Goal: Information Seeking & Learning: Learn about a topic

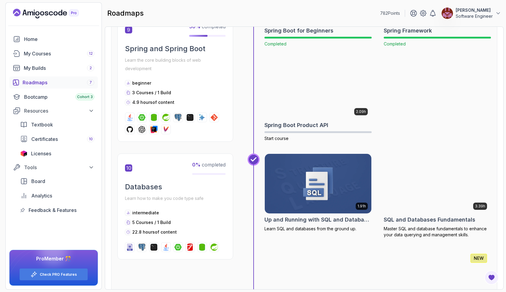
scroll to position [1233, 0]
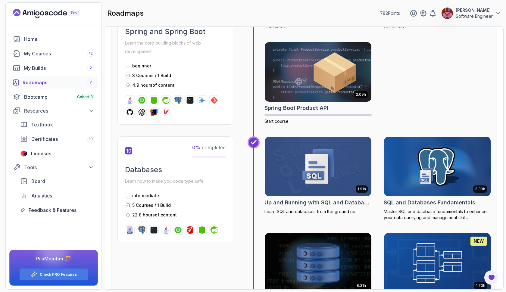
click at [310, 176] on img at bounding box center [318, 166] width 112 height 63
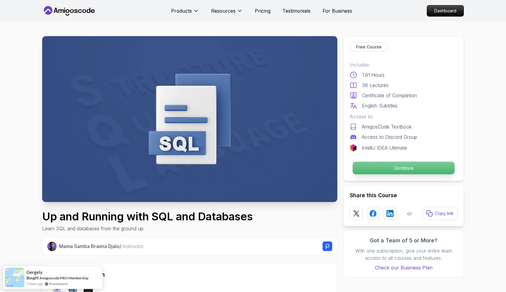
click at [378, 171] on p "Continue" at bounding box center [404, 168] width 102 height 13
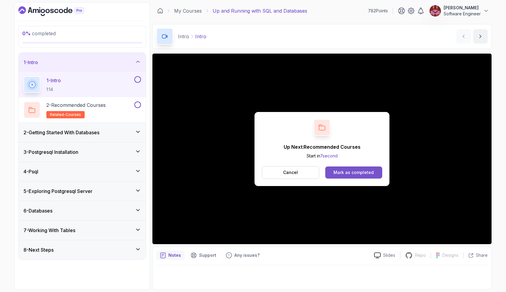
click at [359, 176] on button "Mark as completed" at bounding box center [353, 173] width 57 height 12
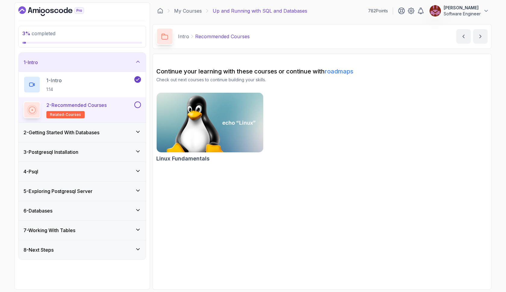
click at [138, 104] on button at bounding box center [137, 104] width 7 height 7
click at [139, 132] on icon at bounding box center [137, 132] width 3 height 2
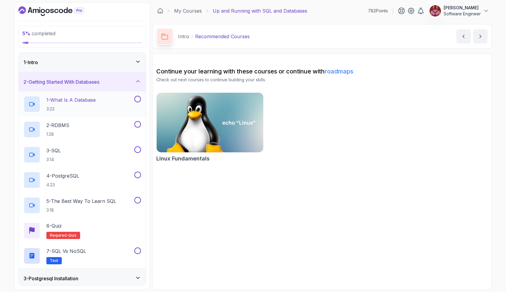
click at [100, 103] on div "1 - What Is A Database 3:23" at bounding box center [78, 104] width 110 height 17
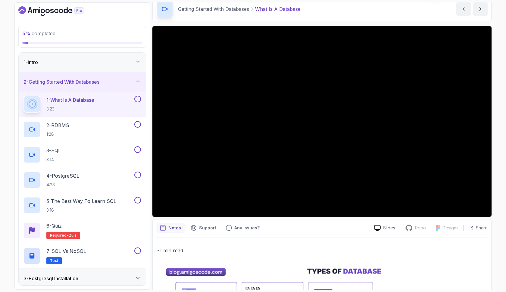
scroll to position [25, 0]
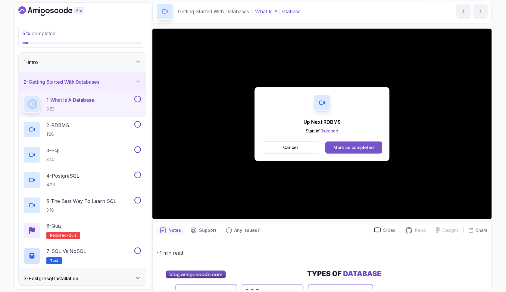
click at [353, 145] on div "Mark as completed" at bounding box center [353, 148] width 40 height 6
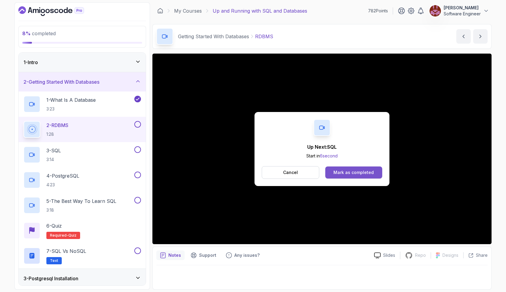
click at [342, 173] on div "Mark as completed" at bounding box center [353, 173] width 40 height 6
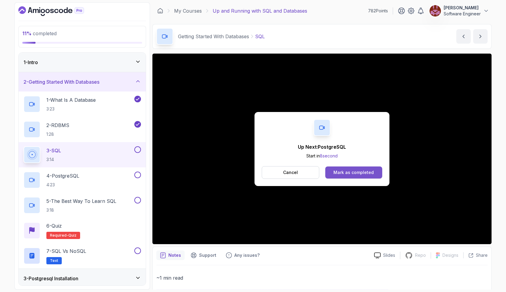
click at [372, 173] on div "Mark as completed" at bounding box center [353, 173] width 40 height 6
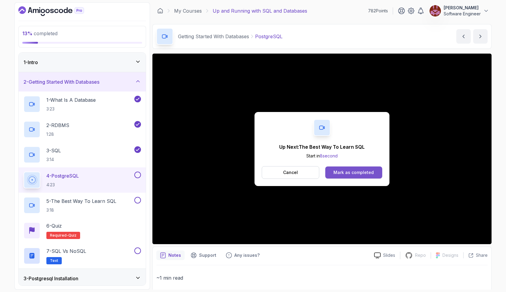
click at [344, 168] on button "Mark as completed" at bounding box center [353, 173] width 57 height 12
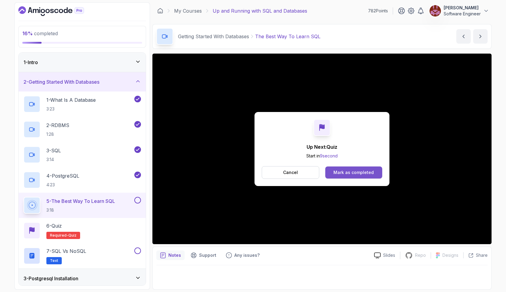
click at [367, 169] on button "Mark as completed" at bounding box center [353, 173] width 57 height 12
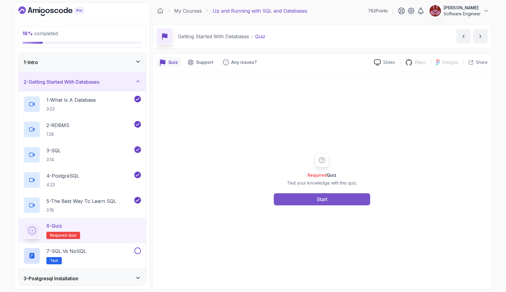
click at [342, 195] on button "Start" at bounding box center [322, 199] width 96 height 12
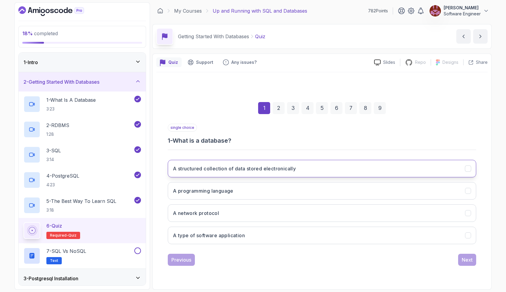
click at [306, 170] on button "A structured collection of data stored electronically" at bounding box center [322, 168] width 308 height 17
click at [466, 261] on div "Next" at bounding box center [467, 259] width 11 height 7
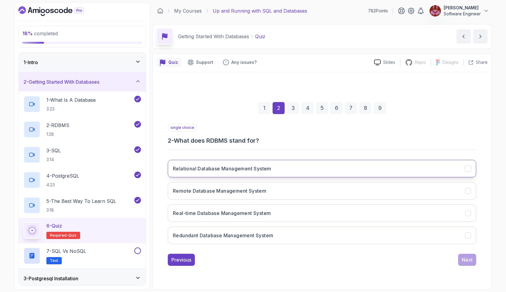
click at [323, 166] on button "Relational Database Management System" at bounding box center [322, 168] width 308 height 17
click at [469, 261] on div "Next" at bounding box center [467, 259] width 11 height 7
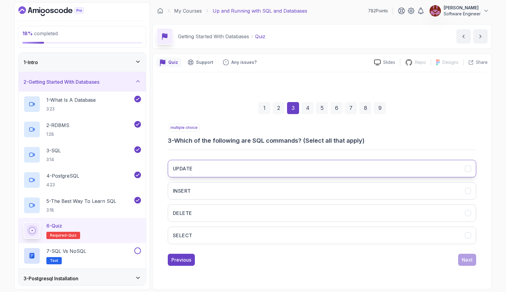
click at [299, 168] on button "UPDATE" at bounding box center [322, 168] width 308 height 17
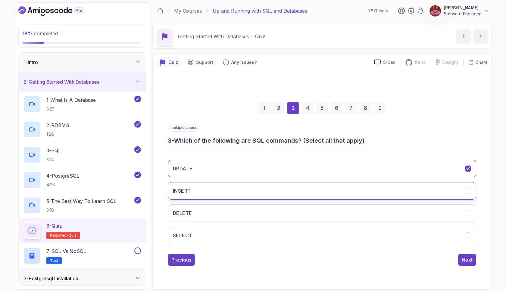
click at [294, 188] on button "INSERT" at bounding box center [322, 190] width 308 height 17
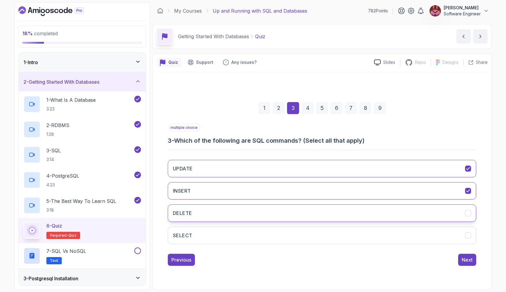
click at [293, 217] on button "DELETE" at bounding box center [322, 212] width 308 height 17
click at [296, 236] on button "SELECT" at bounding box center [322, 235] width 308 height 17
click at [463, 262] on div "Next" at bounding box center [467, 259] width 11 height 7
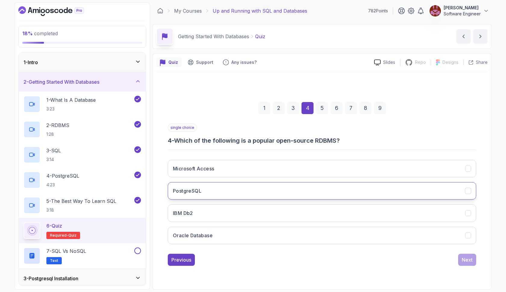
click at [261, 192] on button "PostgreSQL" at bounding box center [322, 190] width 308 height 17
click at [462, 260] on div "Next" at bounding box center [467, 259] width 11 height 7
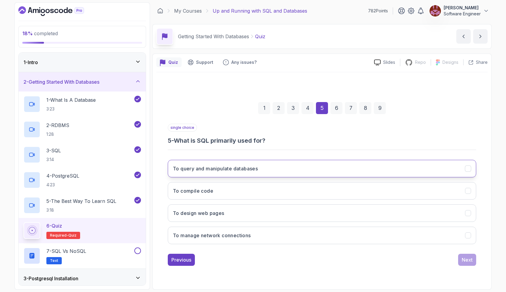
click at [262, 167] on button "To query and manipulate databases" at bounding box center [322, 168] width 308 height 17
click at [465, 260] on div "Next" at bounding box center [467, 259] width 11 height 7
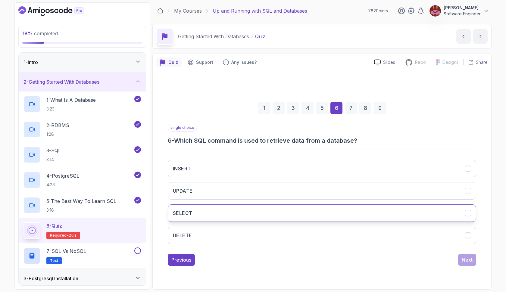
click at [238, 212] on button "SELECT" at bounding box center [322, 212] width 308 height 17
click at [466, 259] on div "Next" at bounding box center [467, 259] width 11 height 7
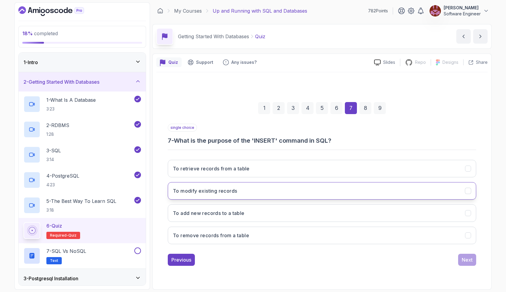
click at [241, 195] on button "To modify existing records" at bounding box center [322, 190] width 308 height 17
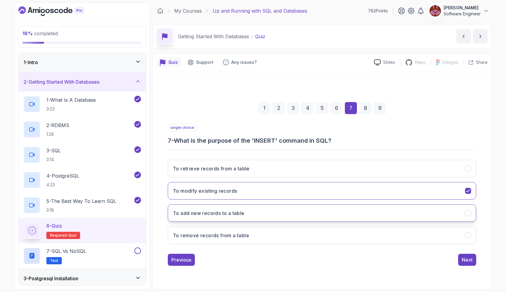
click at [264, 210] on button "To add new records to a table" at bounding box center [322, 212] width 308 height 17
click at [465, 260] on div "Next" at bounding box center [467, 259] width 11 height 7
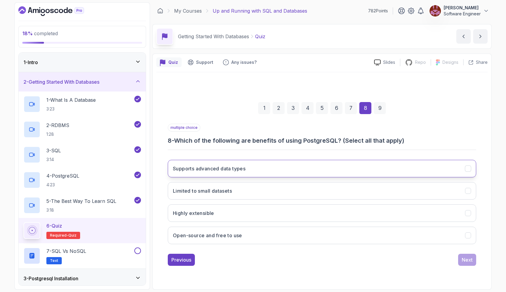
click at [268, 168] on button "Supports advanced data types" at bounding box center [322, 168] width 308 height 17
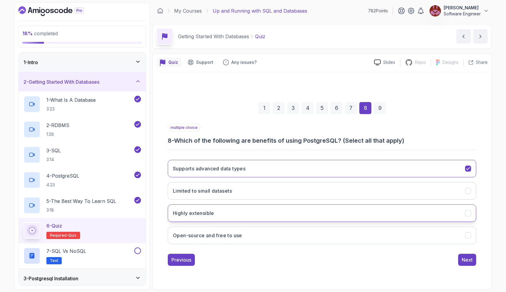
click at [263, 209] on button "Highly extensible" at bounding box center [322, 212] width 308 height 17
click at [261, 232] on button "Open-source and free to use" at bounding box center [322, 235] width 308 height 17
click at [470, 261] on div "Next" at bounding box center [467, 259] width 11 height 7
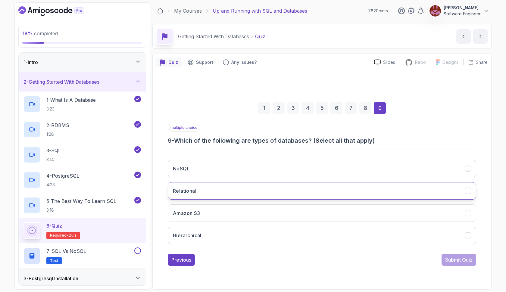
click at [253, 194] on button "Relational" at bounding box center [322, 190] width 308 height 17
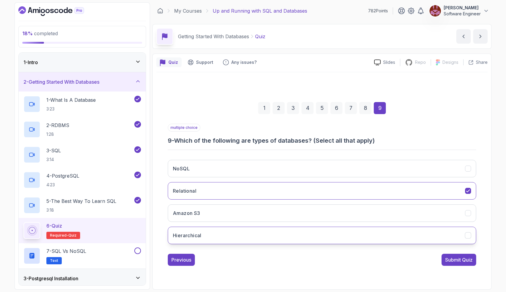
click at [251, 233] on button "Hierarchical" at bounding box center [322, 235] width 308 height 17
click at [452, 262] on div "Submit Quiz" at bounding box center [458, 259] width 27 height 7
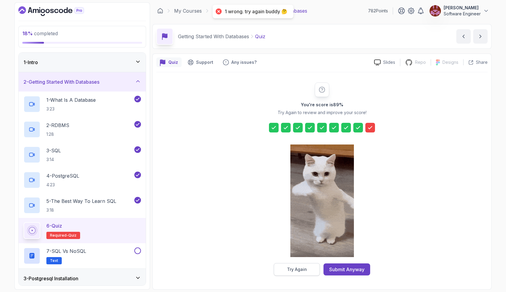
click at [296, 267] on div "Try Again" at bounding box center [297, 270] width 20 height 6
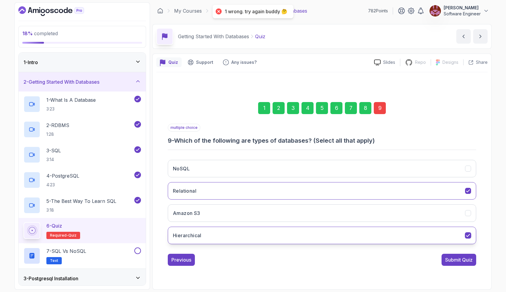
click at [242, 234] on button "Hierarchical" at bounding box center [322, 235] width 308 height 17
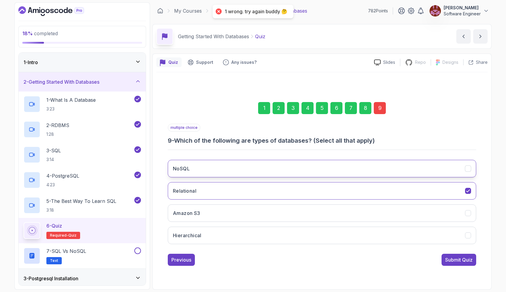
click at [233, 166] on button "NoSQL" at bounding box center [322, 168] width 308 height 17
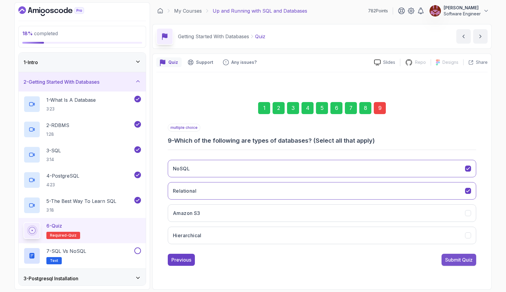
click at [450, 263] on div "Submit Quiz" at bounding box center [458, 259] width 27 height 7
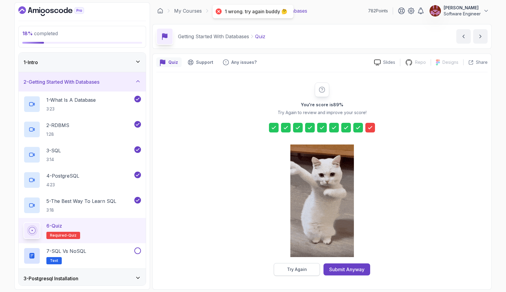
click at [317, 269] on button "Try Again" at bounding box center [297, 269] width 46 height 13
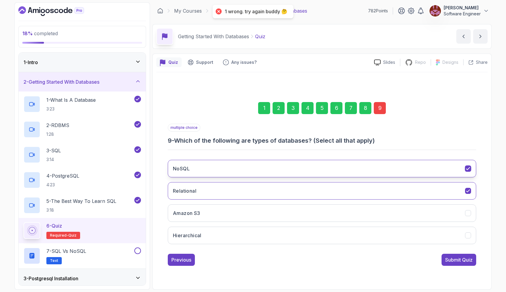
click at [303, 170] on button "NoSQL" at bounding box center [322, 168] width 308 height 17
click at [448, 261] on div "Submit Quiz" at bounding box center [458, 259] width 27 height 7
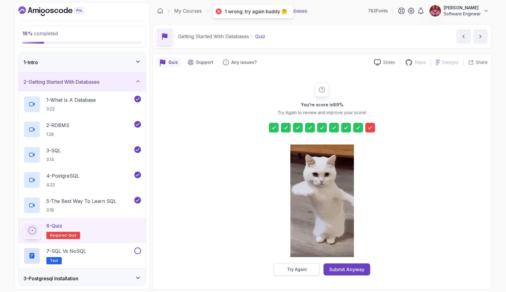
click at [301, 267] on div "Try Again" at bounding box center [297, 270] width 20 height 6
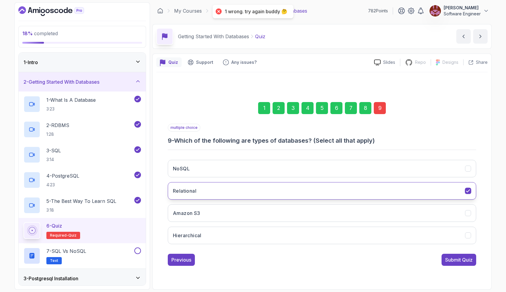
click at [282, 190] on button "Relational" at bounding box center [322, 190] width 308 height 17
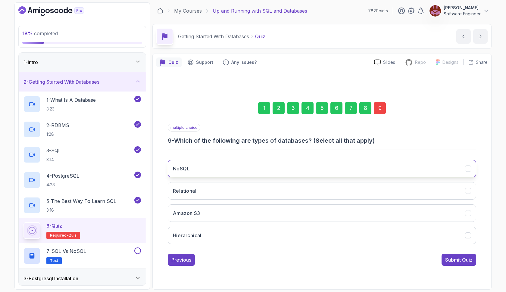
click at [275, 170] on button "NoSQL" at bounding box center [322, 168] width 308 height 17
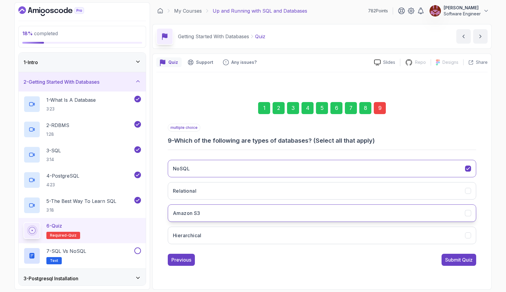
click at [252, 212] on button "Amazon S3" at bounding box center [322, 212] width 308 height 17
click at [448, 262] on div "Submit Quiz" at bounding box center [458, 259] width 27 height 7
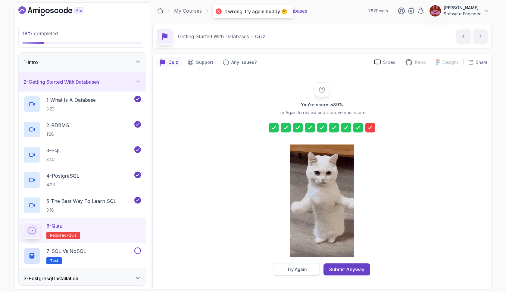
click at [295, 270] on div "Try Again" at bounding box center [297, 270] width 20 height 6
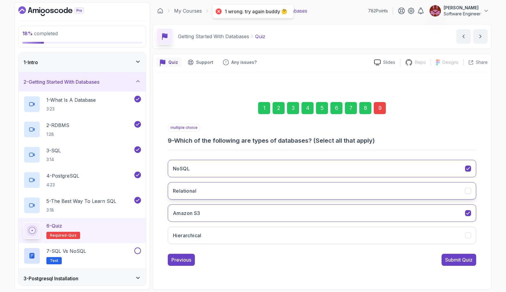
click at [283, 189] on button "Relational" at bounding box center [322, 190] width 308 height 17
click at [279, 237] on button "Hierarchical" at bounding box center [322, 235] width 308 height 17
click at [453, 257] on div "Submit Quiz" at bounding box center [458, 259] width 27 height 7
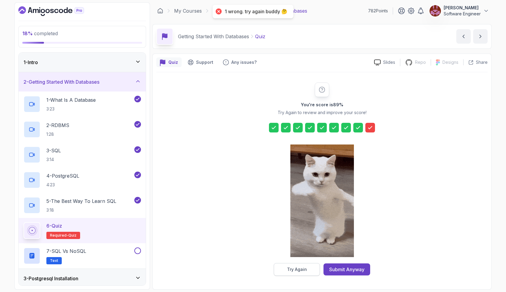
click at [288, 267] on div "Try Again" at bounding box center [297, 270] width 20 height 6
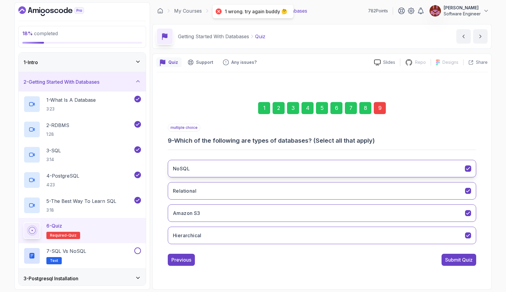
click at [271, 166] on button "NoSQL" at bounding box center [322, 168] width 308 height 17
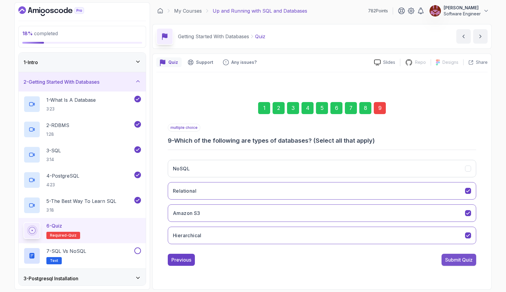
click at [456, 260] on div "Submit Quiz" at bounding box center [458, 259] width 27 height 7
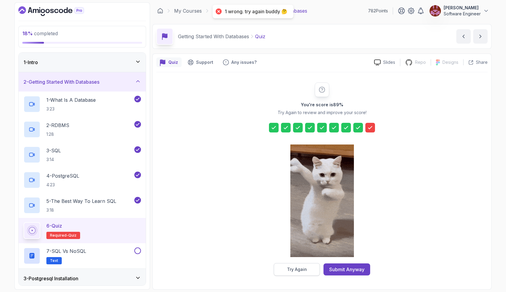
click at [289, 267] on div "Try Again" at bounding box center [297, 270] width 20 height 6
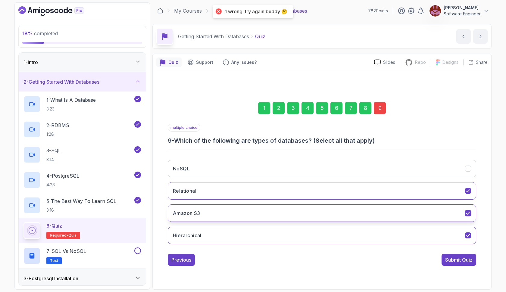
click at [276, 209] on button "Amazon S3" at bounding box center [322, 212] width 308 height 17
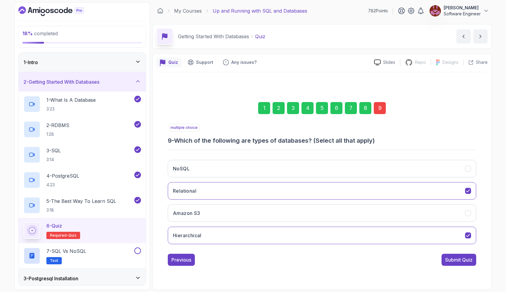
click at [441, 257] on div "Previous Submit Quiz" at bounding box center [322, 260] width 308 height 12
click at [445, 258] on div "Submit Quiz" at bounding box center [458, 259] width 27 height 7
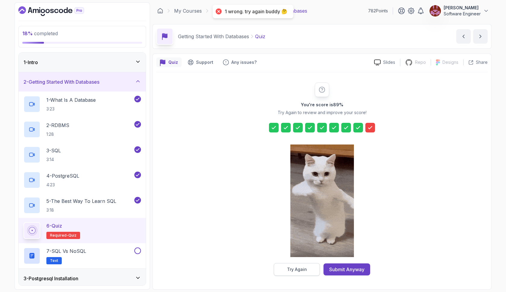
click at [302, 274] on button "Try Again" at bounding box center [297, 269] width 46 height 13
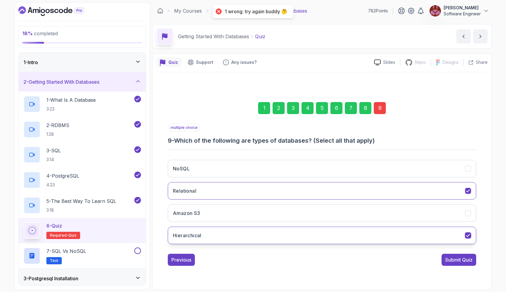
click at [310, 236] on button "Hierarchical" at bounding box center [322, 235] width 308 height 17
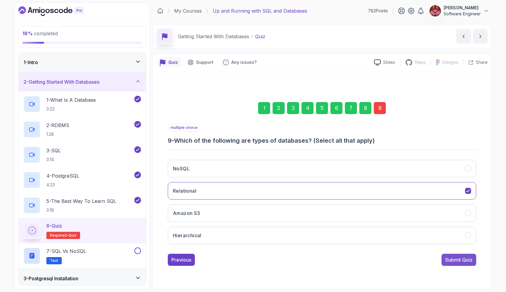
click at [449, 259] on div "Submit Quiz" at bounding box center [458, 259] width 27 height 7
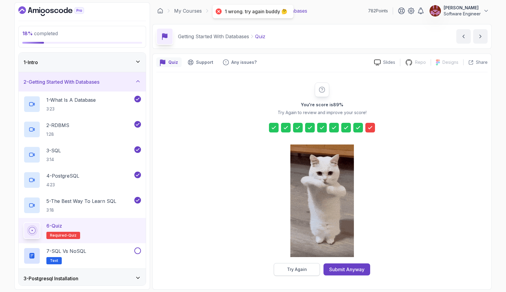
click at [314, 270] on button "Try Again" at bounding box center [297, 269] width 46 height 13
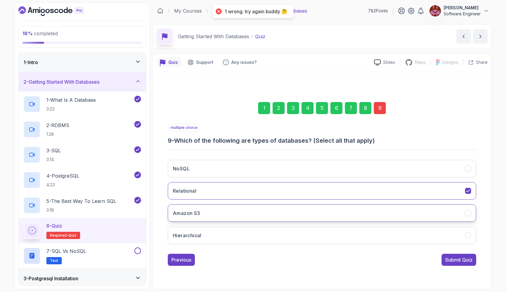
click at [318, 210] on button "Amazon S3" at bounding box center [322, 212] width 308 height 17
click at [449, 258] on div "Submit Quiz" at bounding box center [458, 259] width 27 height 7
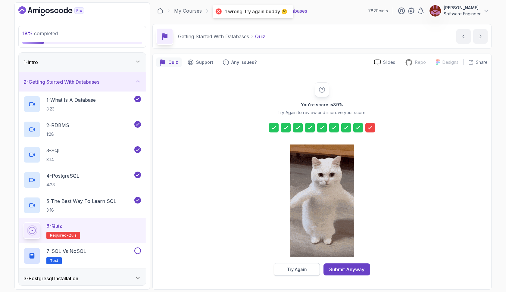
click at [284, 266] on button "Try Again" at bounding box center [297, 269] width 46 height 13
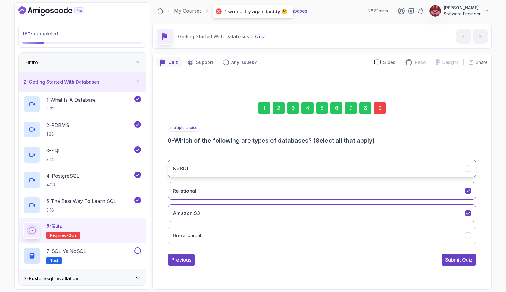
click at [282, 169] on button "NoSQL" at bounding box center [322, 168] width 308 height 17
click at [440, 256] on div "Previous Submit Quiz" at bounding box center [322, 260] width 308 height 12
click at [445, 258] on div "Submit Quiz" at bounding box center [458, 259] width 27 height 7
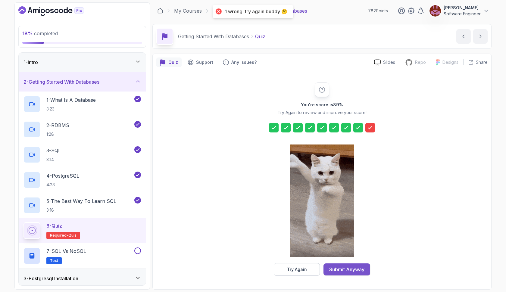
click at [354, 267] on div "Submit Anyway" at bounding box center [346, 269] width 35 height 7
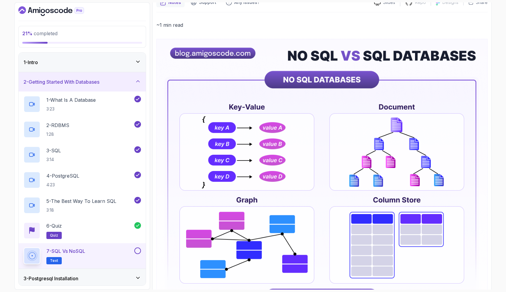
scroll to position [57, 0]
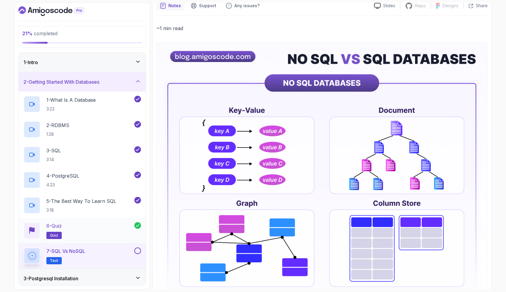
click at [123, 220] on div "6 - Quiz quiz" at bounding box center [82, 230] width 127 height 25
click at [114, 224] on div "6 - Quiz quiz" at bounding box center [78, 230] width 111 height 17
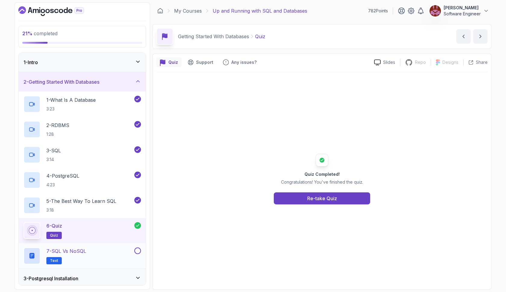
click at [96, 249] on div "7 - SQL vs NoSQL Text" at bounding box center [78, 256] width 110 height 17
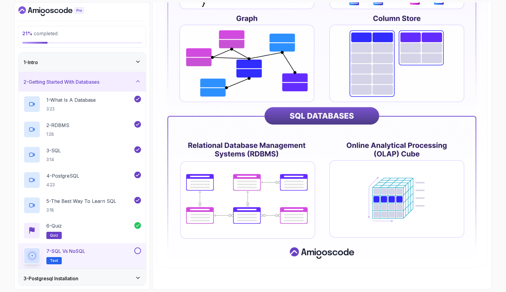
click at [138, 251] on button at bounding box center [137, 251] width 7 height 7
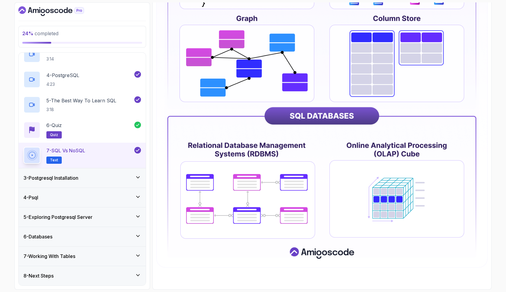
scroll to position [101, 0]
click at [136, 176] on icon at bounding box center [138, 177] width 6 height 6
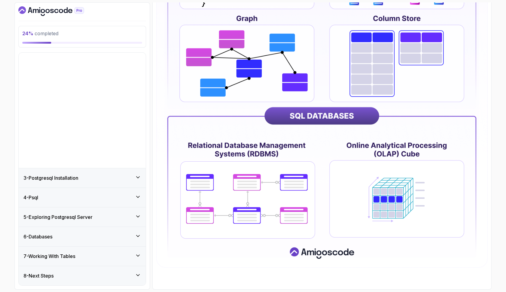
scroll to position [0, 0]
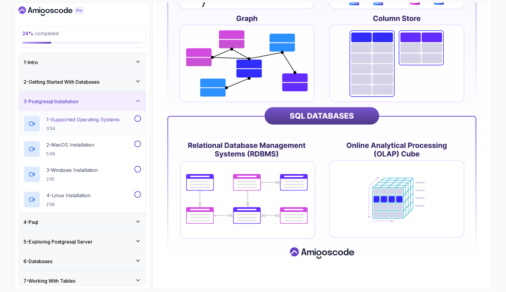
click at [117, 128] on p "0:54" at bounding box center [82, 129] width 73 height 6
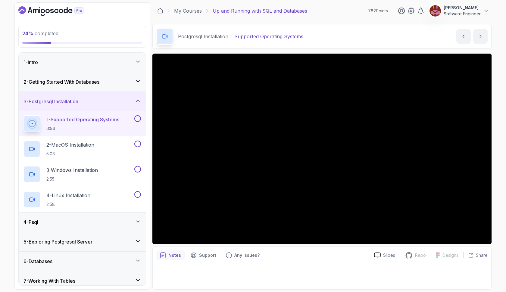
click at [138, 118] on button at bounding box center [137, 118] width 7 height 7
click at [136, 145] on button at bounding box center [137, 144] width 7 height 7
click at [138, 169] on button at bounding box center [137, 169] width 7 height 7
click at [138, 194] on button at bounding box center [137, 194] width 7 height 7
click at [118, 151] on div "2 - MacOS Installation 5:08" at bounding box center [78, 149] width 110 height 17
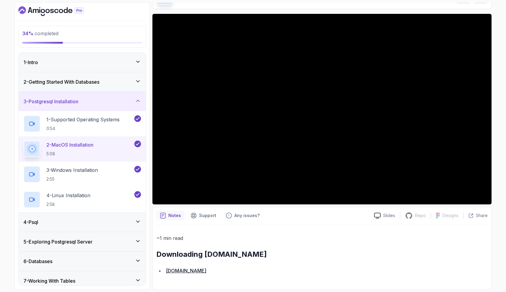
scroll to position [40, 0]
click at [192, 271] on link "[DOMAIN_NAME]" at bounding box center [186, 271] width 40 height 6
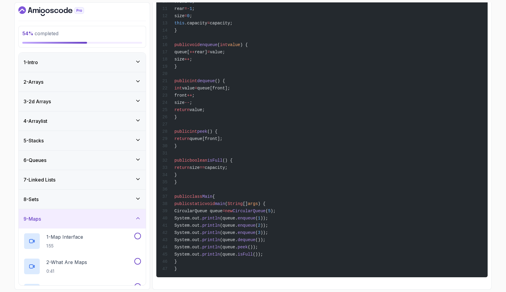
click at [139, 80] on icon at bounding box center [138, 81] width 6 height 6
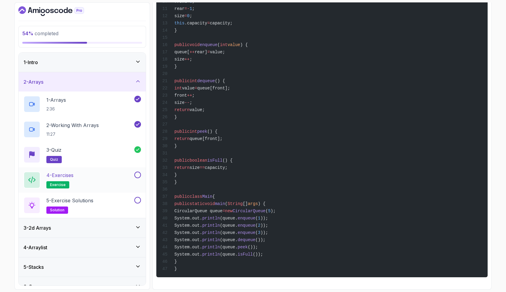
click at [101, 173] on div "4 - Exercises exercise" at bounding box center [78, 180] width 110 height 17
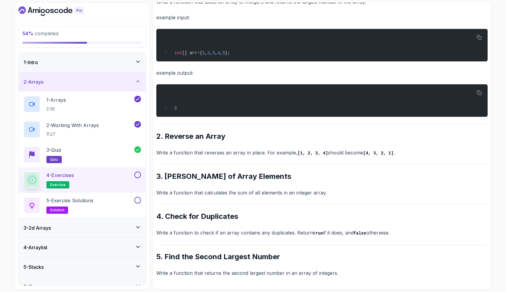
scroll to position [135, 0]
click at [89, 199] on p "5 - Exercise Solutions" at bounding box center [69, 200] width 47 height 7
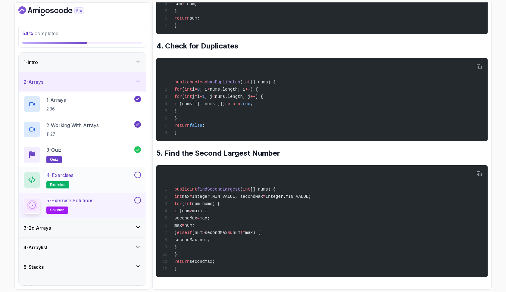
click at [137, 174] on button at bounding box center [137, 175] width 7 height 7
click at [137, 201] on button at bounding box center [137, 200] width 7 height 7
click at [137, 226] on icon at bounding box center [138, 227] width 6 height 6
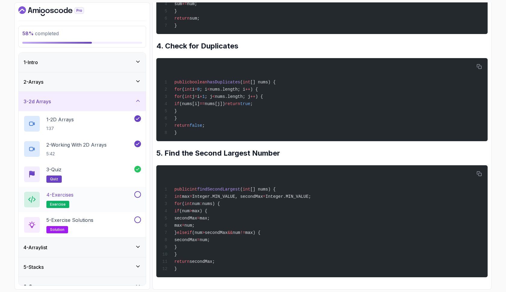
click at [120, 198] on div "4 - Exercises exercise" at bounding box center [78, 199] width 110 height 17
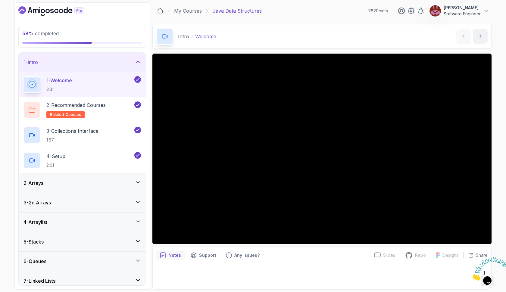
click at [138, 203] on icon at bounding box center [138, 202] width 6 height 6
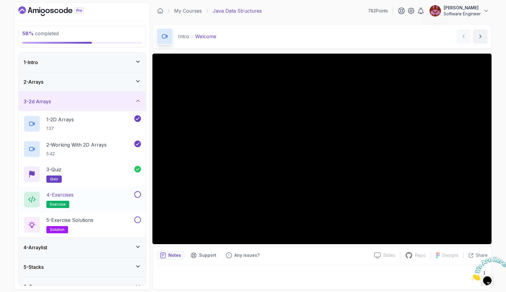
click at [121, 199] on div "4 - Exercises exercise" at bounding box center [78, 199] width 110 height 17
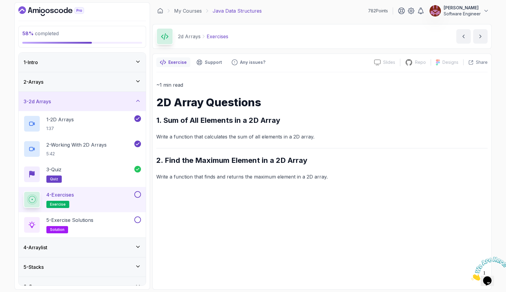
click at [137, 194] on button at bounding box center [137, 194] width 7 height 7
click at [107, 220] on div "5 - Exercise Solutions solution" at bounding box center [78, 225] width 110 height 17
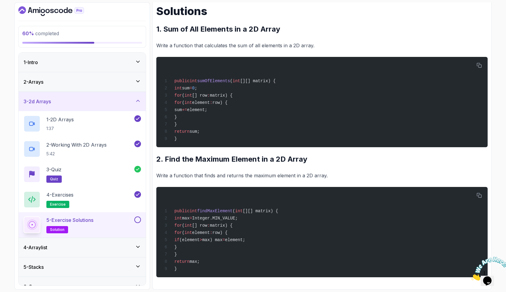
click at [137, 220] on button at bounding box center [137, 220] width 7 height 7
click at [139, 247] on icon at bounding box center [137, 247] width 3 height 2
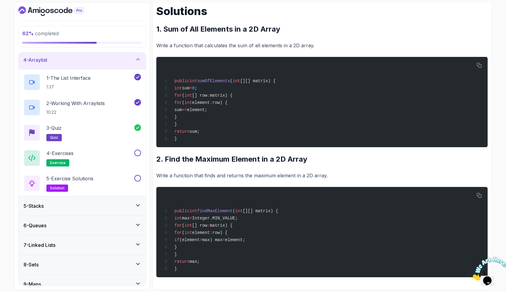
scroll to position [85, 0]
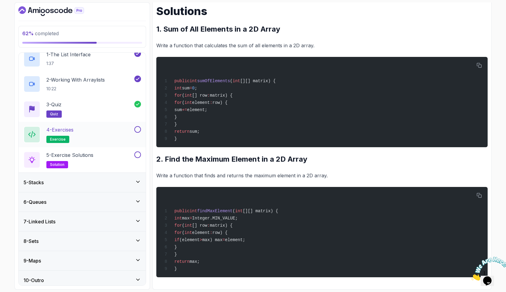
click at [139, 131] on button at bounding box center [137, 129] width 7 height 7
click at [92, 154] on p "5 - Exercise Solutions" at bounding box center [69, 154] width 47 height 7
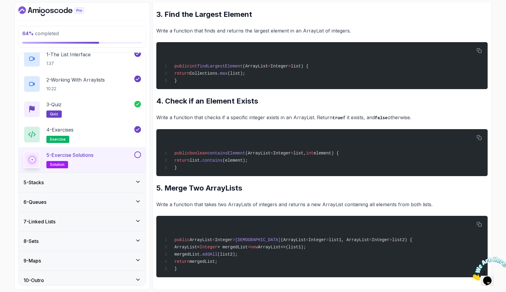
click at [138, 154] on button at bounding box center [137, 154] width 7 height 7
click at [138, 182] on icon at bounding box center [138, 182] width 6 height 6
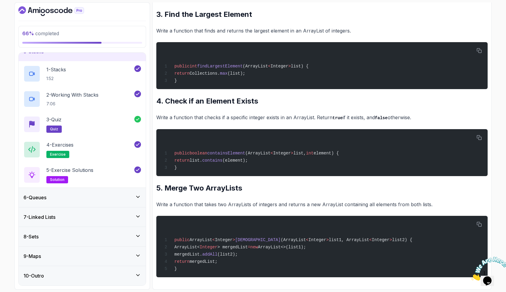
scroll to position [89, 0]
click at [119, 168] on div "5 - Exercise Solutions solution" at bounding box center [78, 175] width 110 height 17
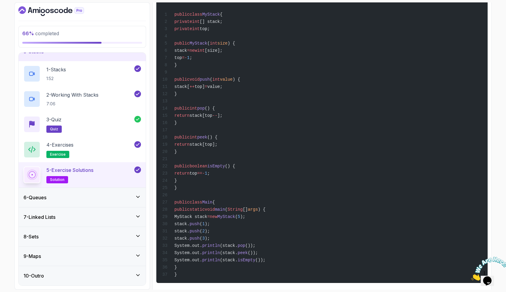
scroll to position [158, 0]
click at [139, 196] on icon at bounding box center [137, 197] width 3 height 2
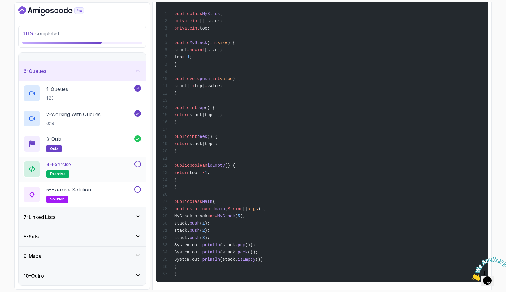
scroll to position [89, 0]
click at [127, 173] on div "4 - Exercise exercise" at bounding box center [78, 169] width 110 height 17
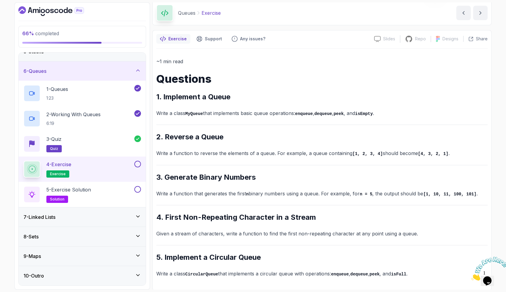
click at [136, 163] on button at bounding box center [137, 164] width 7 height 7
click at [107, 195] on div "5 - Exercise Solution solution" at bounding box center [78, 194] width 110 height 17
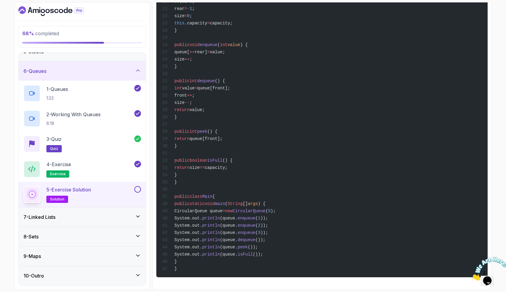
scroll to position [1084, 0]
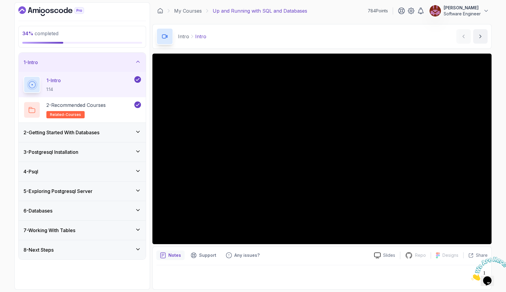
click at [136, 129] on div "2 - Getting Started With Databases" at bounding box center [81, 132] width 117 height 7
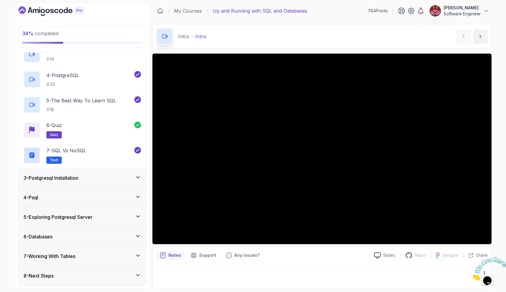
scroll to position [101, 0]
click at [138, 176] on icon at bounding box center [138, 177] width 6 height 6
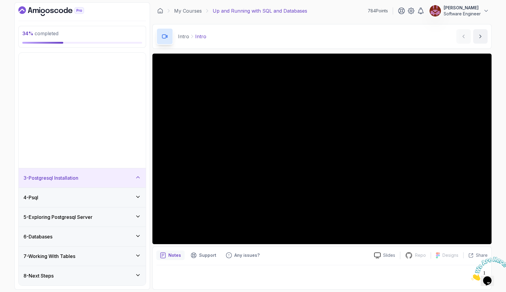
scroll to position [0, 0]
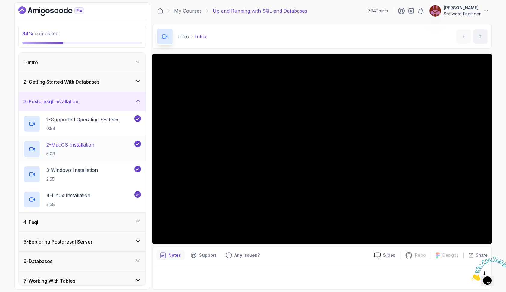
click at [114, 154] on div "2 - MacOS Installation 5:08" at bounding box center [78, 149] width 110 height 17
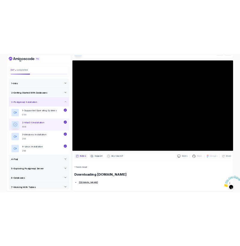
scroll to position [40, 0]
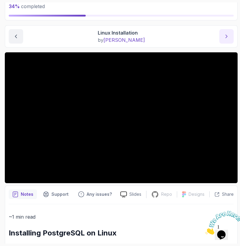
click at [227, 31] on button "next content" at bounding box center [227, 36] width 14 height 14
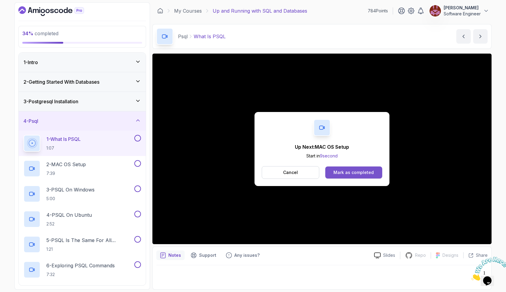
click at [369, 169] on button "Mark as completed" at bounding box center [353, 173] width 57 height 12
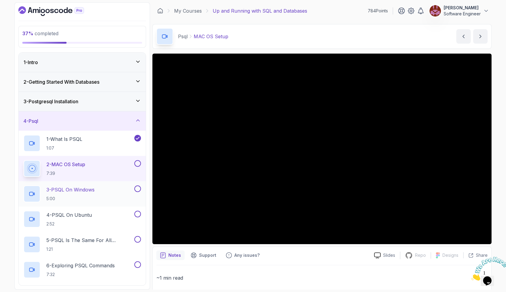
click at [137, 188] on button at bounding box center [137, 189] width 7 height 7
click at [138, 214] on button at bounding box center [137, 214] width 7 height 7
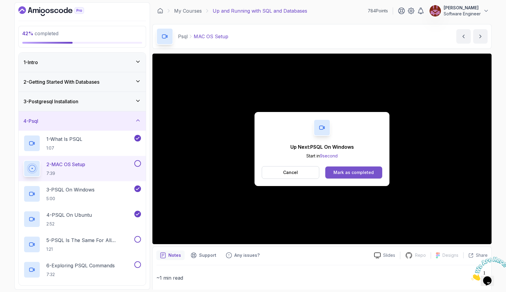
click at [339, 168] on button "Mark as completed" at bounding box center [353, 173] width 57 height 12
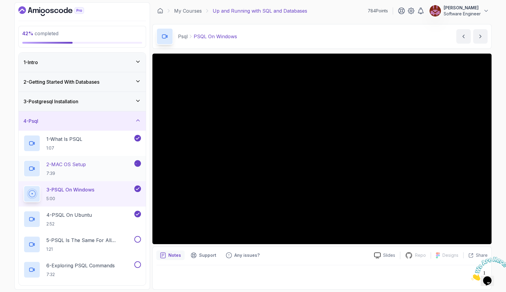
click at [138, 162] on icon at bounding box center [137, 164] width 5 height 6
click at [138, 162] on button at bounding box center [137, 163] width 7 height 7
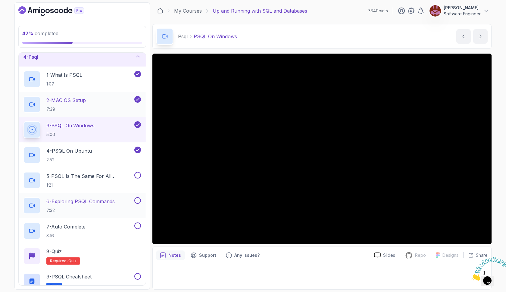
scroll to position [66, 0]
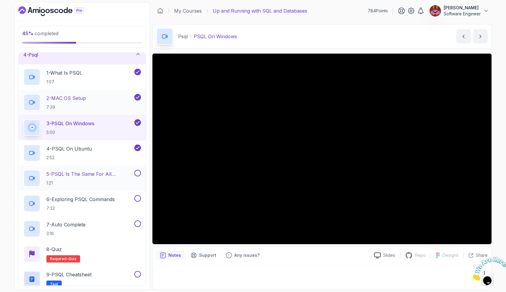
click at [110, 175] on p "5 - PSQL Is The Same For All Operating Systems" at bounding box center [89, 173] width 87 height 7
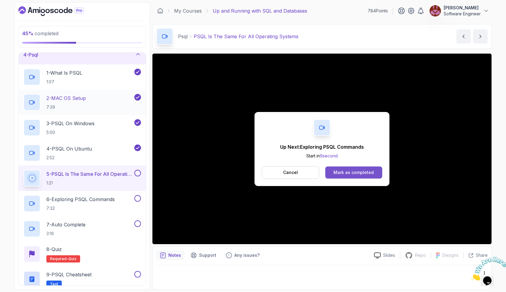
click at [339, 167] on button "Mark as completed" at bounding box center [353, 173] width 57 height 12
